Goal: Transaction & Acquisition: Obtain resource

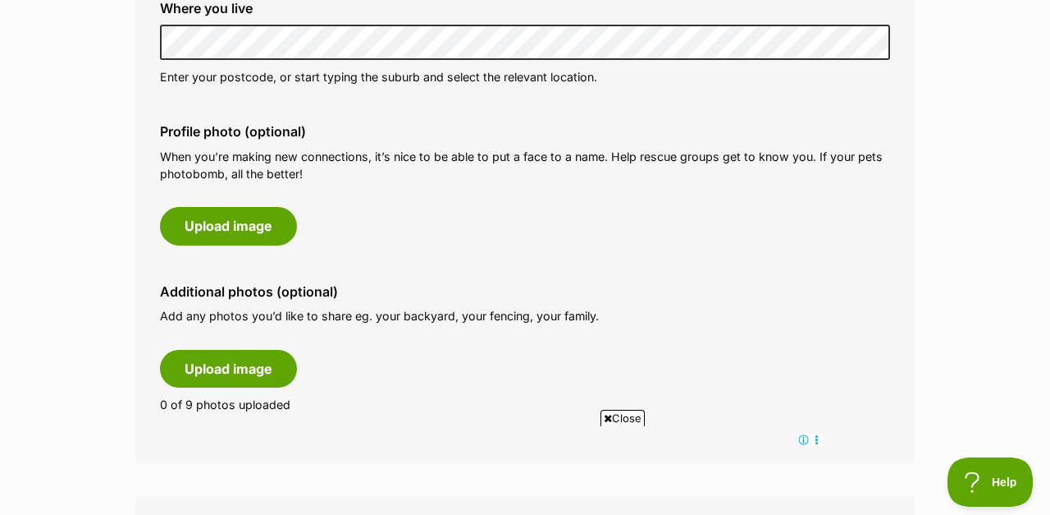
scroll to position [721, 0]
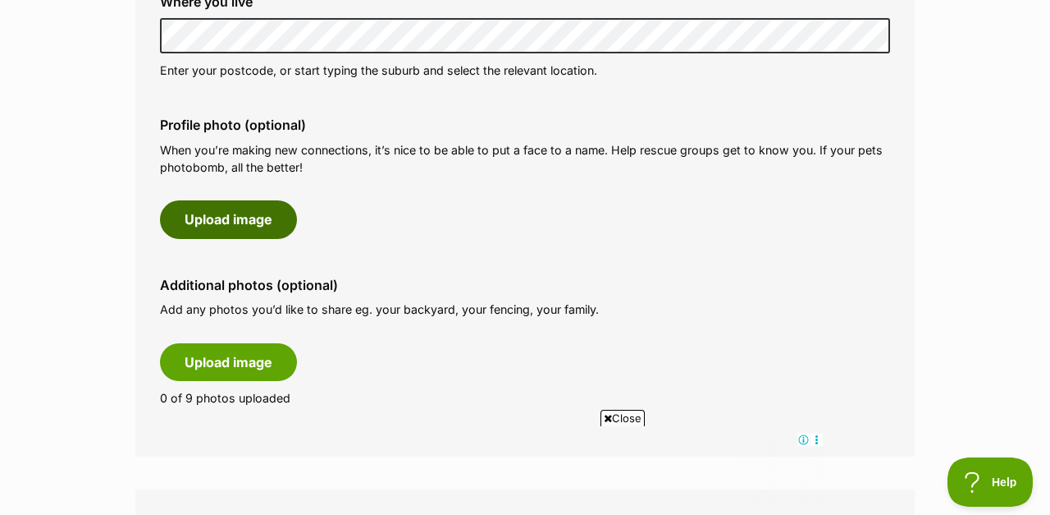
click at [246, 224] on button "Upload image" at bounding box center [228, 219] width 137 height 38
click at [244, 217] on button "Upload image" at bounding box center [228, 219] width 137 height 38
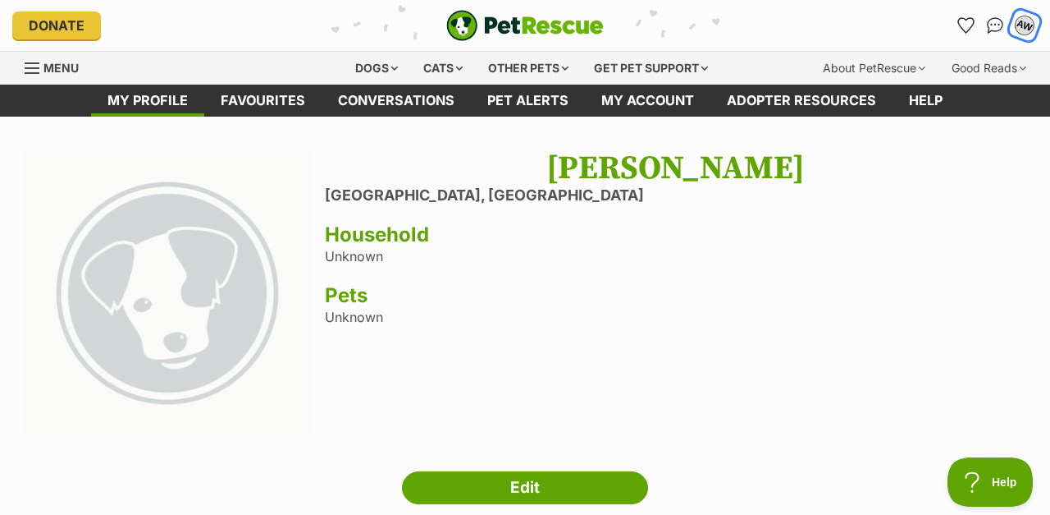
click at [1018, 23] on div "AW" at bounding box center [1024, 25] width 21 height 21
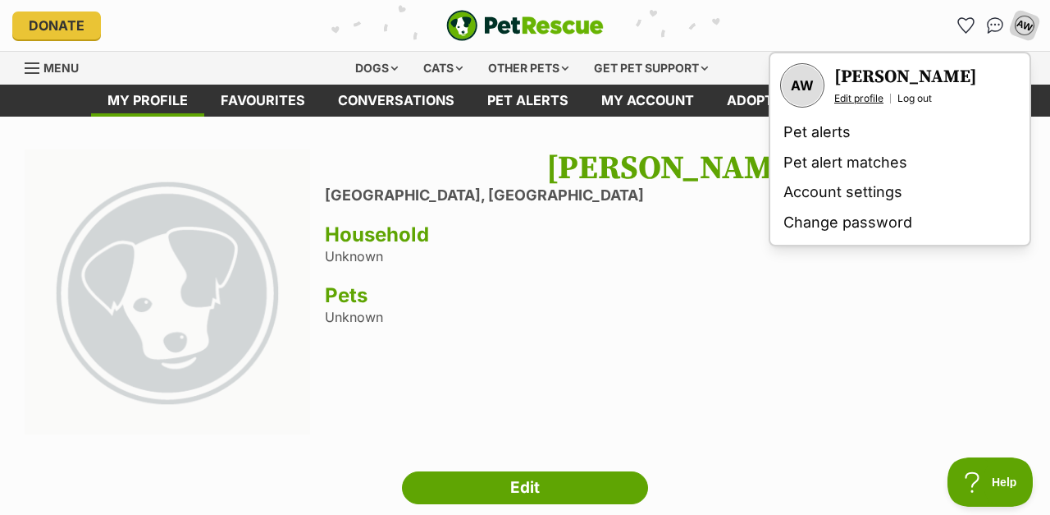
click at [860, 97] on link "Edit profile" at bounding box center [859, 98] width 49 height 13
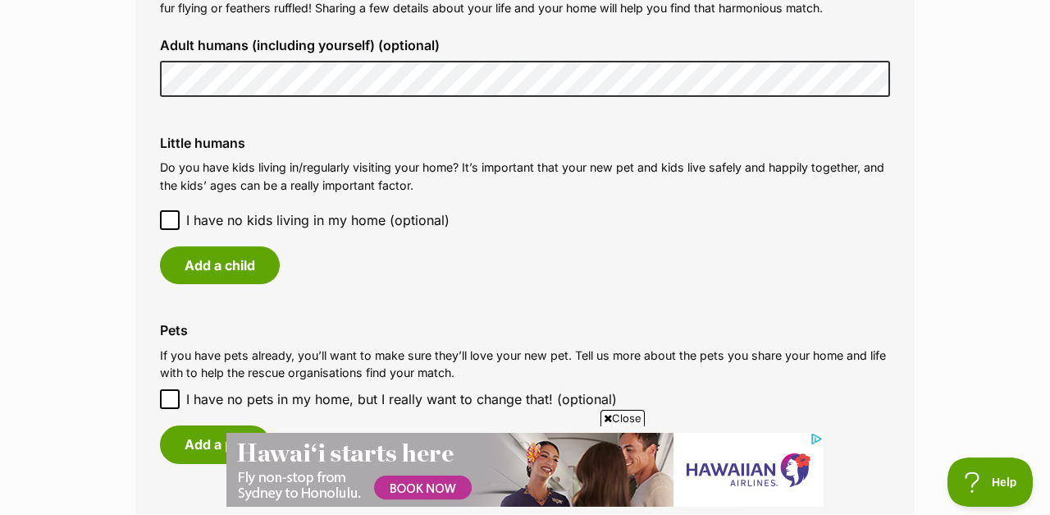
scroll to position [1302, 0]
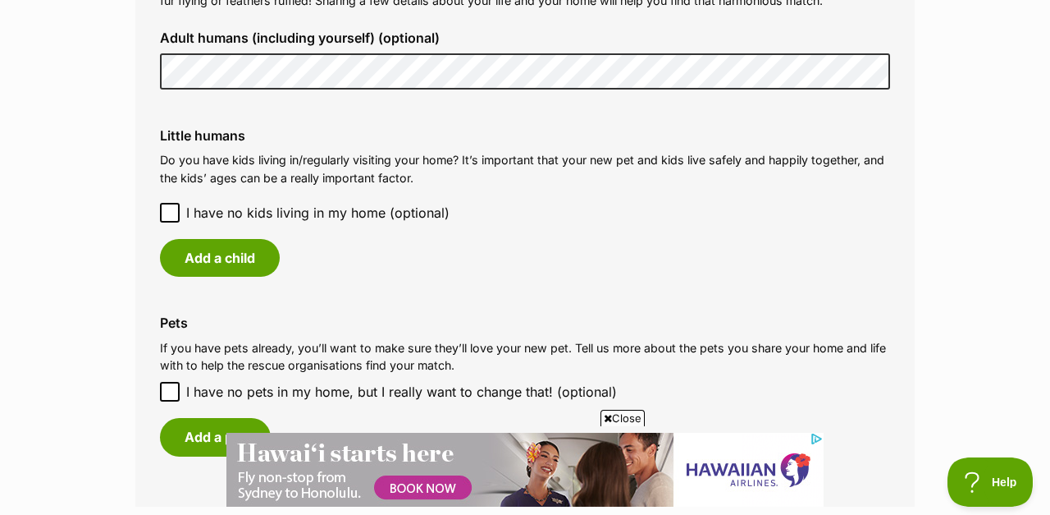
click at [174, 212] on icon at bounding box center [169, 212] width 11 height 11
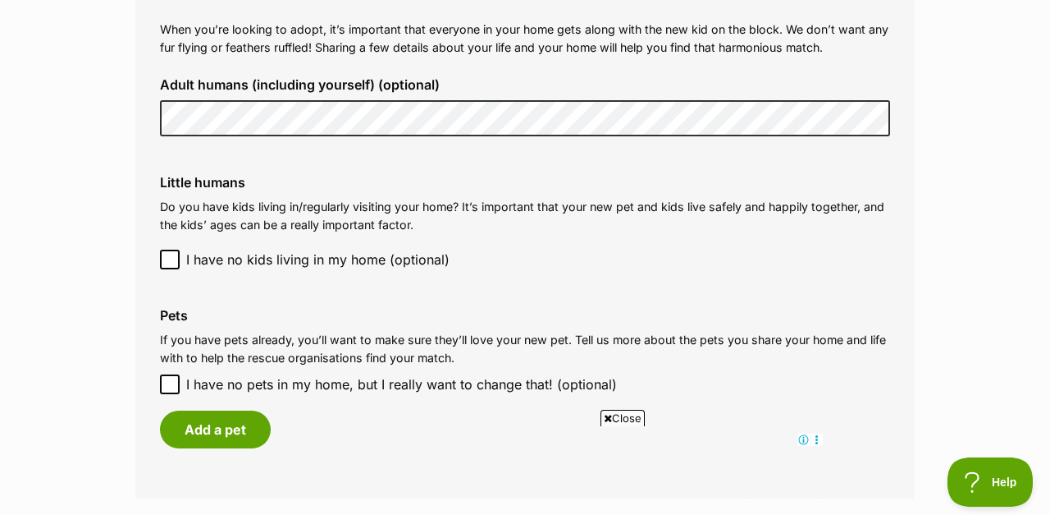
scroll to position [1228, 0]
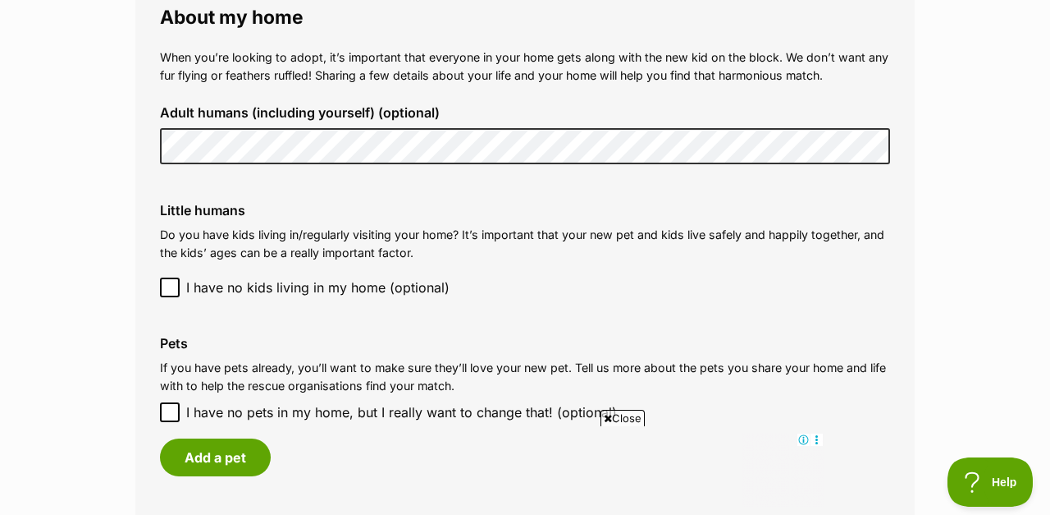
click at [157, 142] on div "Adult humans (including yourself) (optional)" at bounding box center [525, 134] width 757 height 85
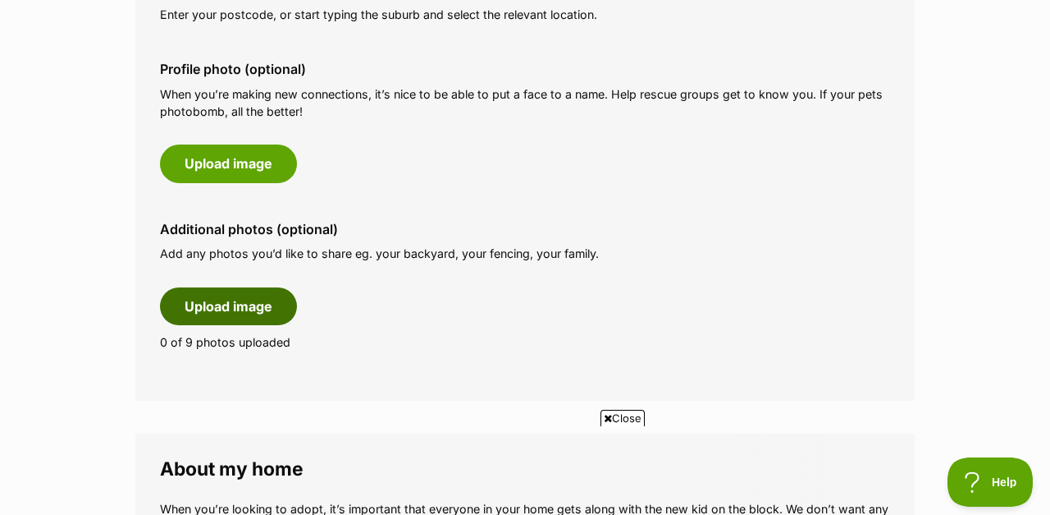
scroll to position [0, 0]
click at [213, 308] on button "Upload image" at bounding box center [228, 306] width 137 height 38
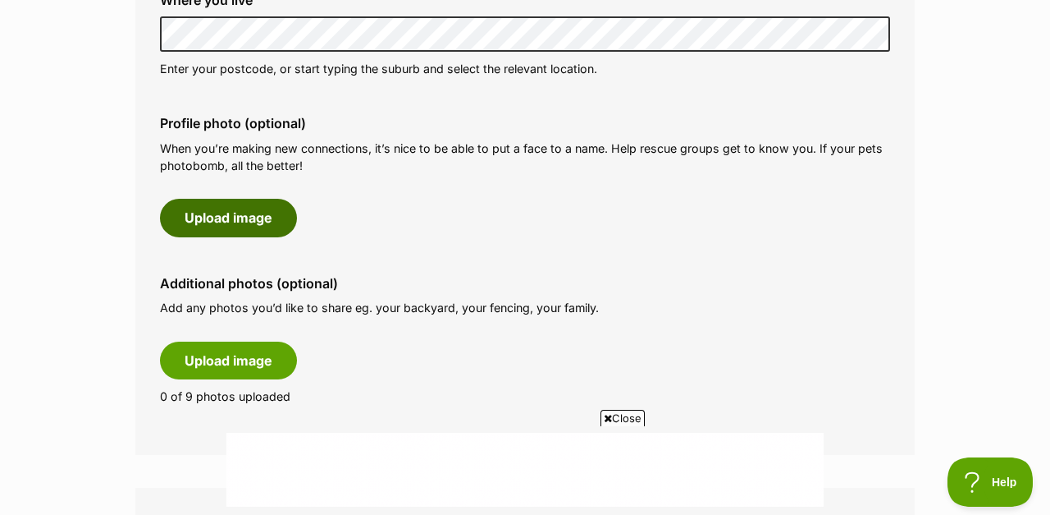
click at [209, 221] on button "Upload image" at bounding box center [228, 218] width 137 height 38
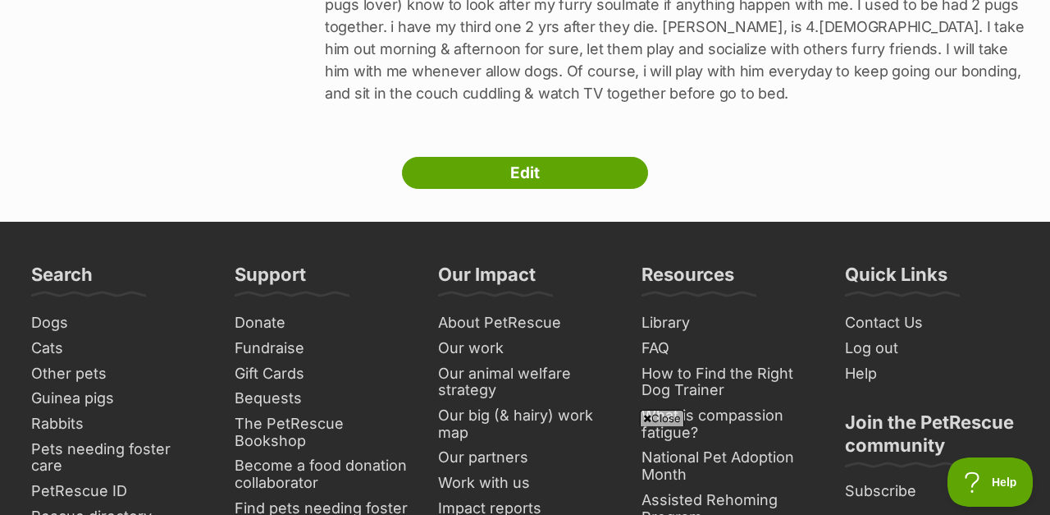
scroll to position [474, 0]
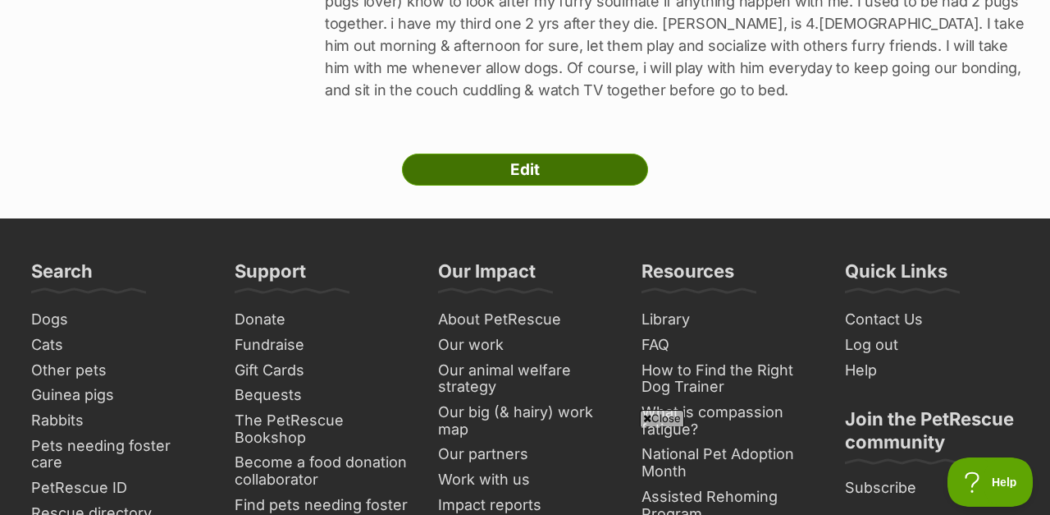
click at [524, 174] on link "Edit" at bounding box center [525, 169] width 246 height 33
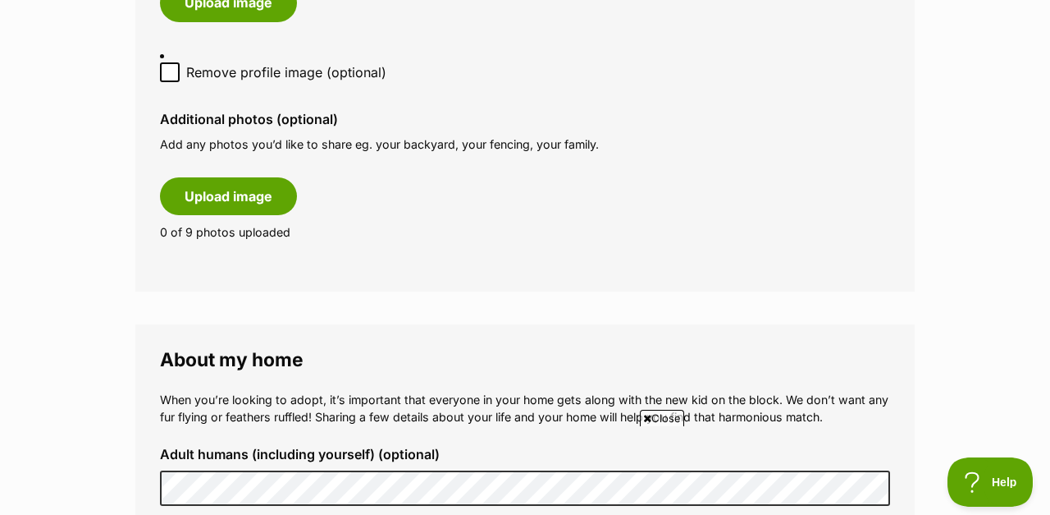
scroll to position [1064, 0]
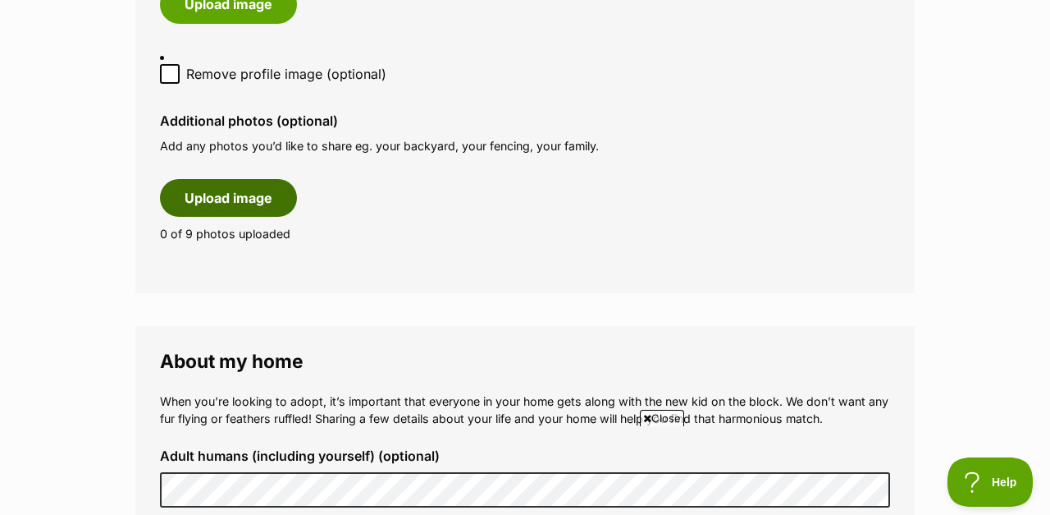
click at [204, 201] on button "Upload image" at bounding box center [228, 198] width 137 height 38
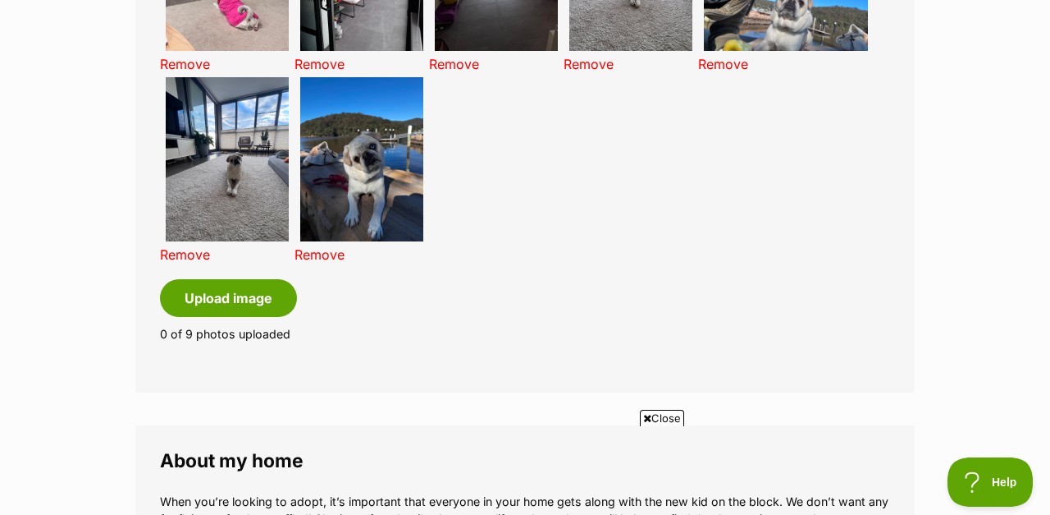
scroll to position [1335, 0]
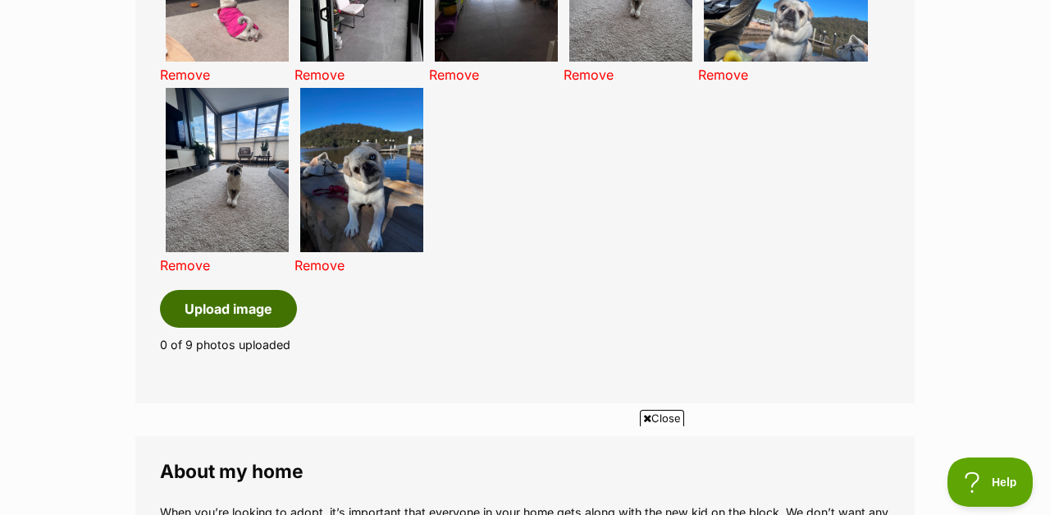
click at [229, 315] on button "Upload image" at bounding box center [228, 309] width 137 height 38
click at [658, 414] on span "Close" at bounding box center [662, 418] width 44 height 16
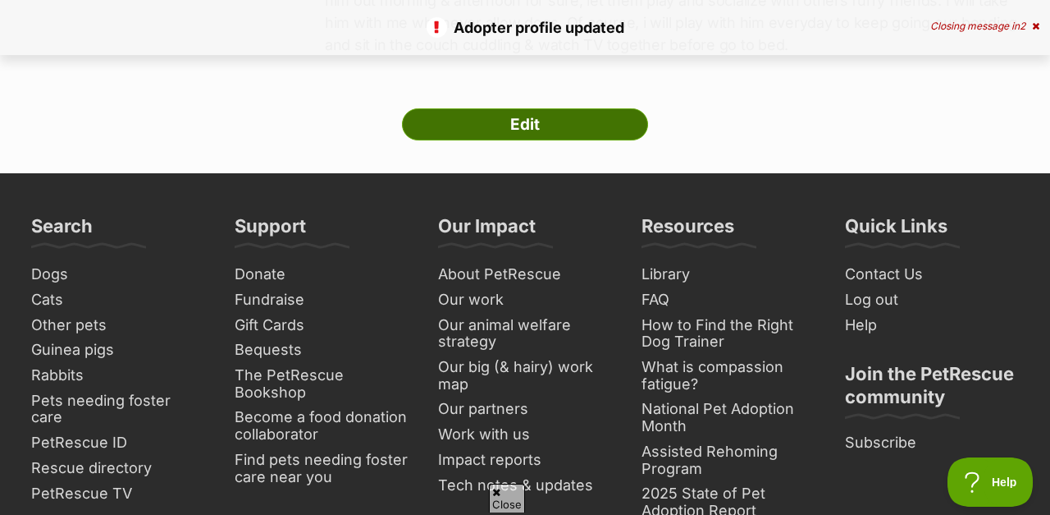
click at [539, 121] on link "Edit" at bounding box center [525, 124] width 246 height 33
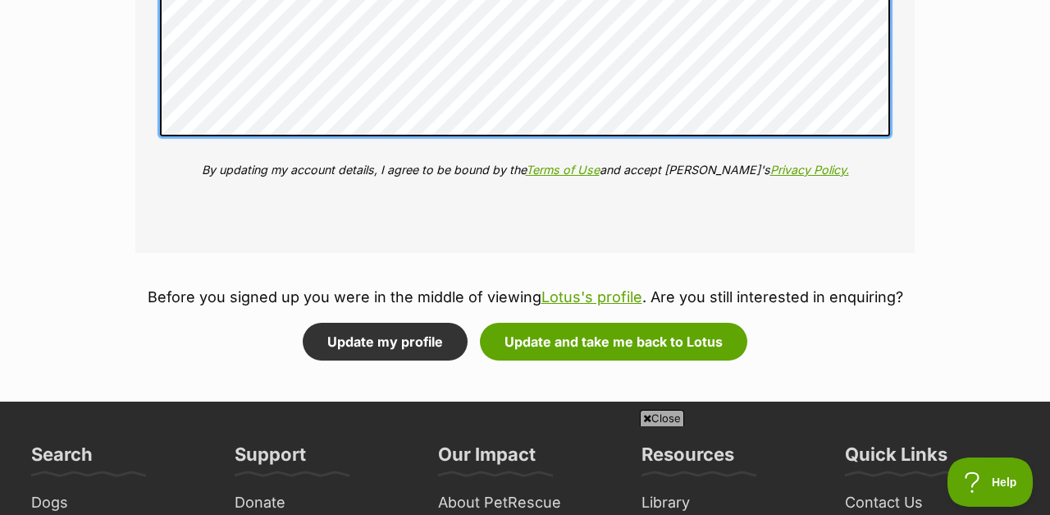
scroll to position [2606, 0]
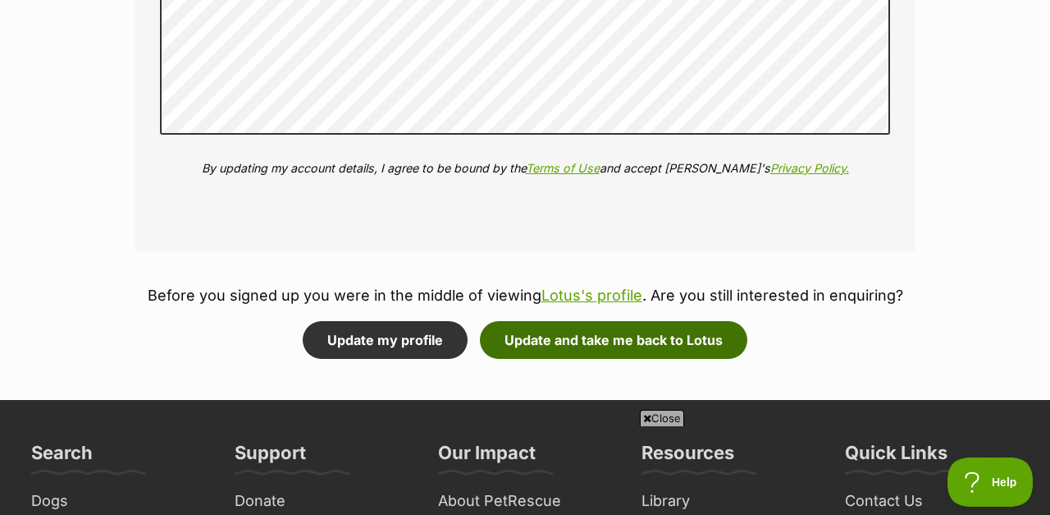
click at [574, 345] on button "Update and take me back to Lotus" at bounding box center [614, 340] width 268 height 38
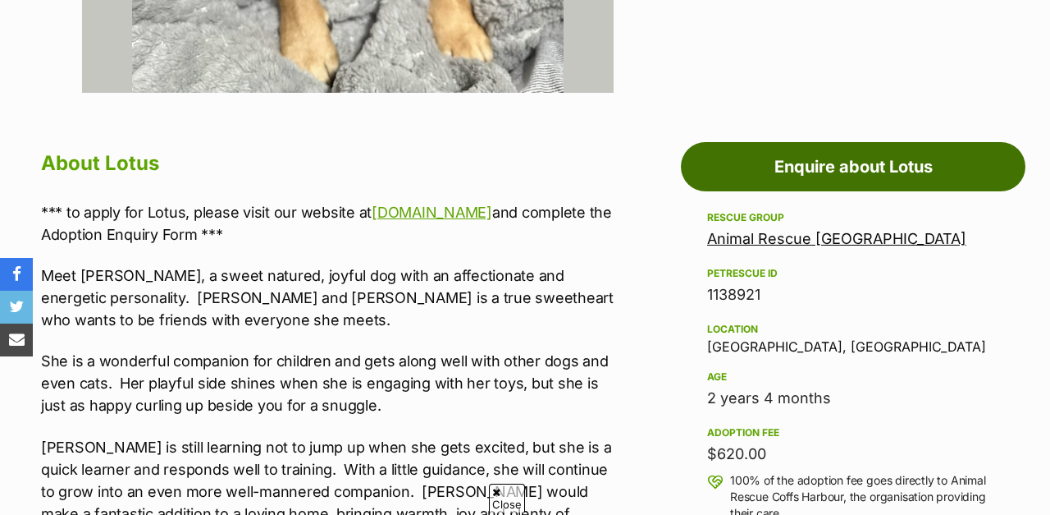
click at [858, 171] on link "Enquire about Lotus" at bounding box center [853, 166] width 345 height 49
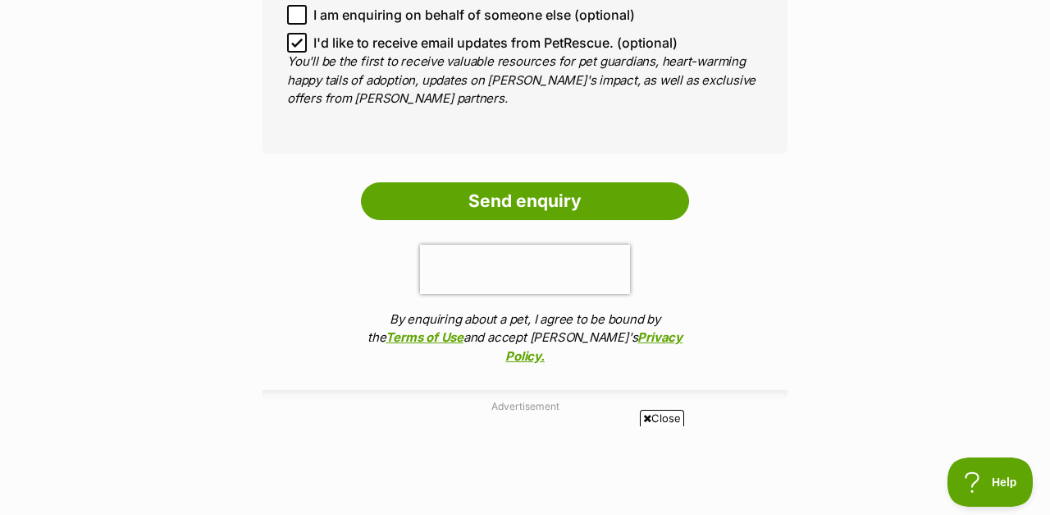
scroll to position [1326, 0]
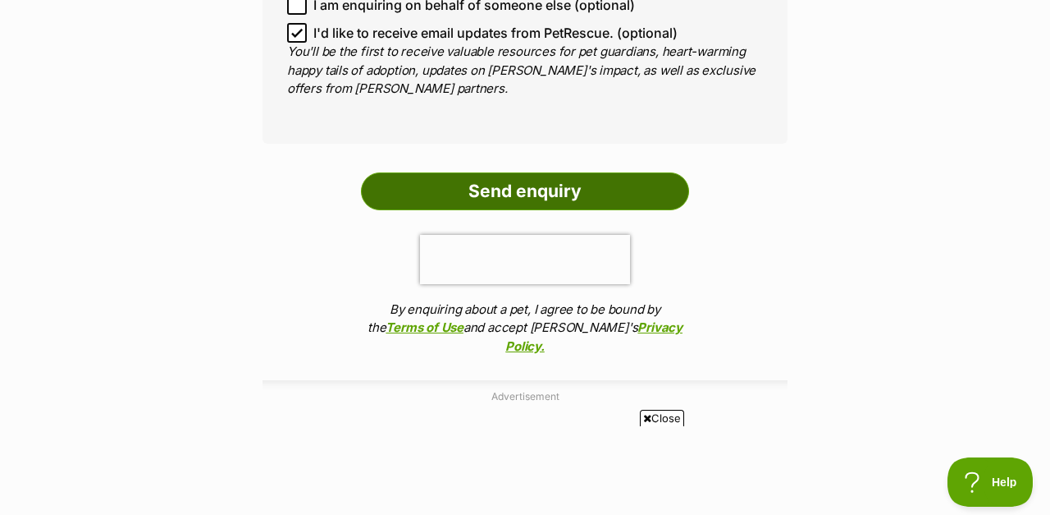
click at [557, 176] on input "Send enquiry" at bounding box center [525, 191] width 328 height 38
